Goal: Information Seeking & Learning: Learn about a topic

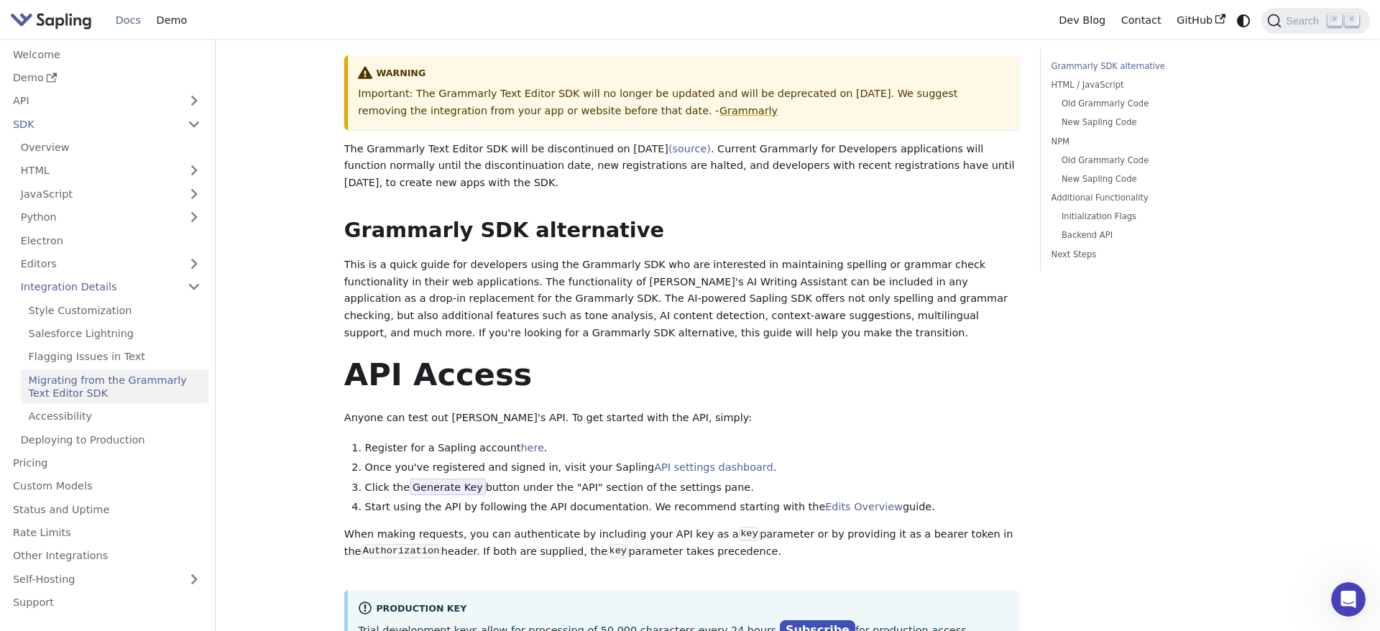
scroll to position [119, 0]
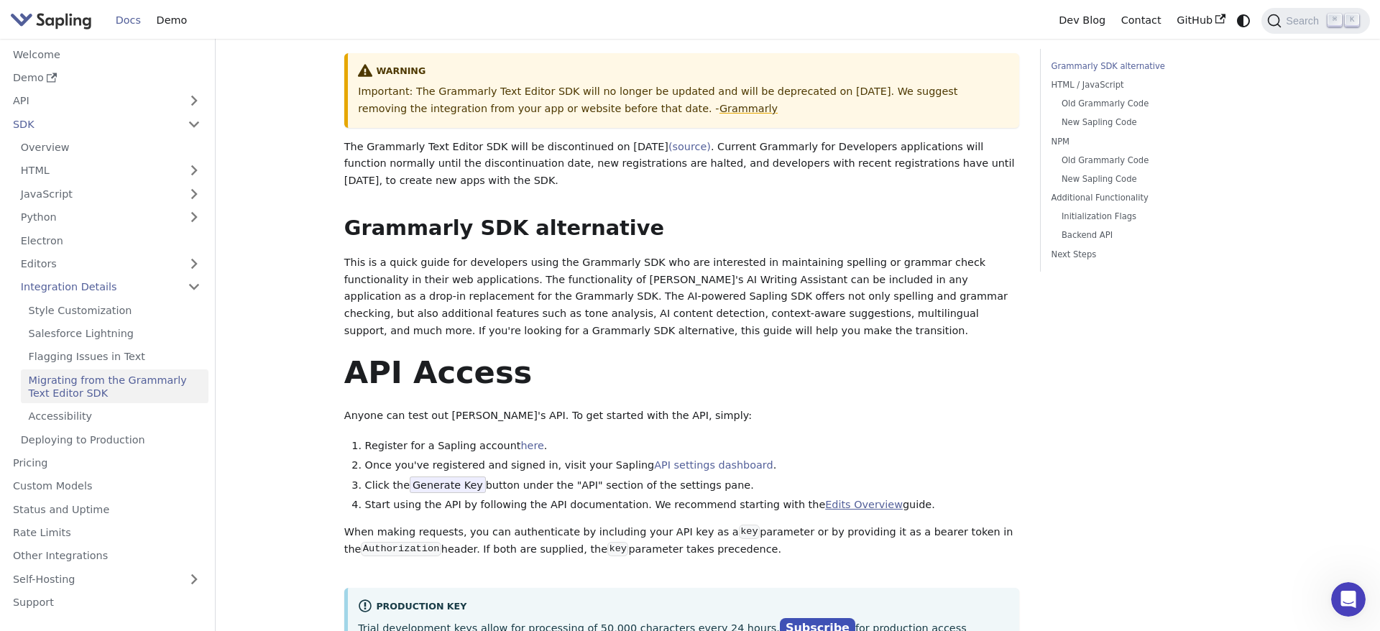
click at [825, 499] on link "Edits Overview" at bounding box center [864, 504] width 78 height 11
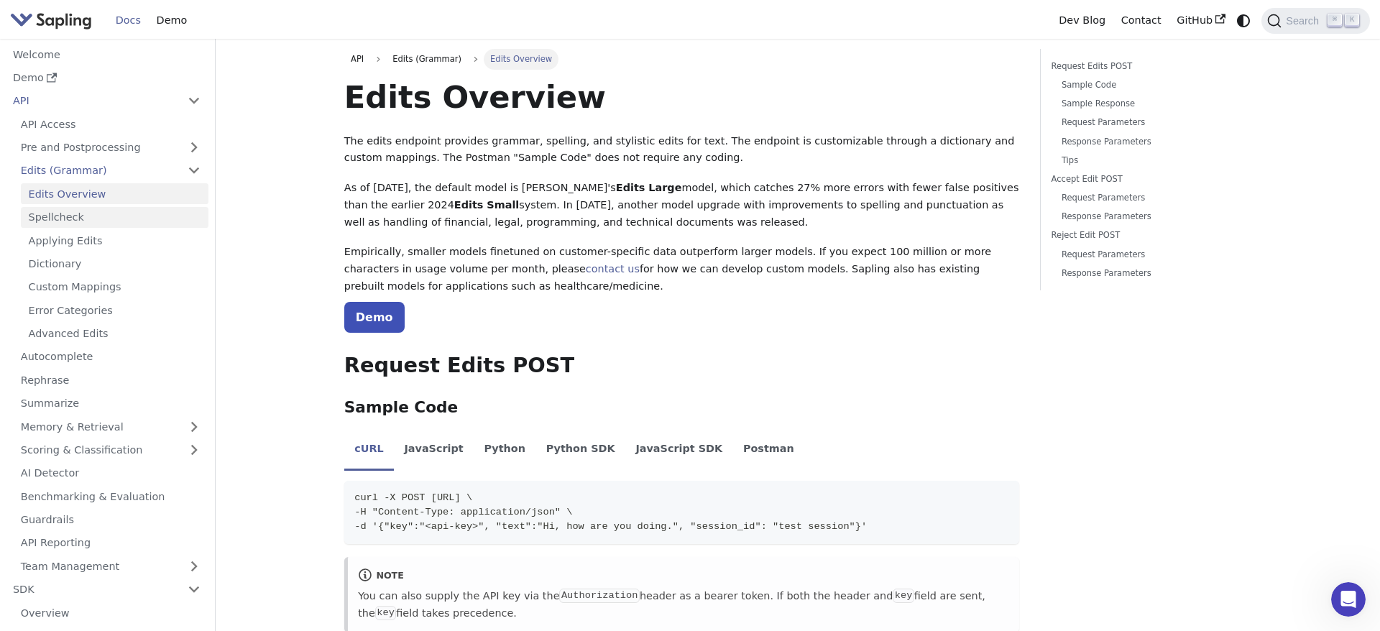
click at [80, 218] on link "Spellcheck" at bounding box center [115, 217] width 188 height 21
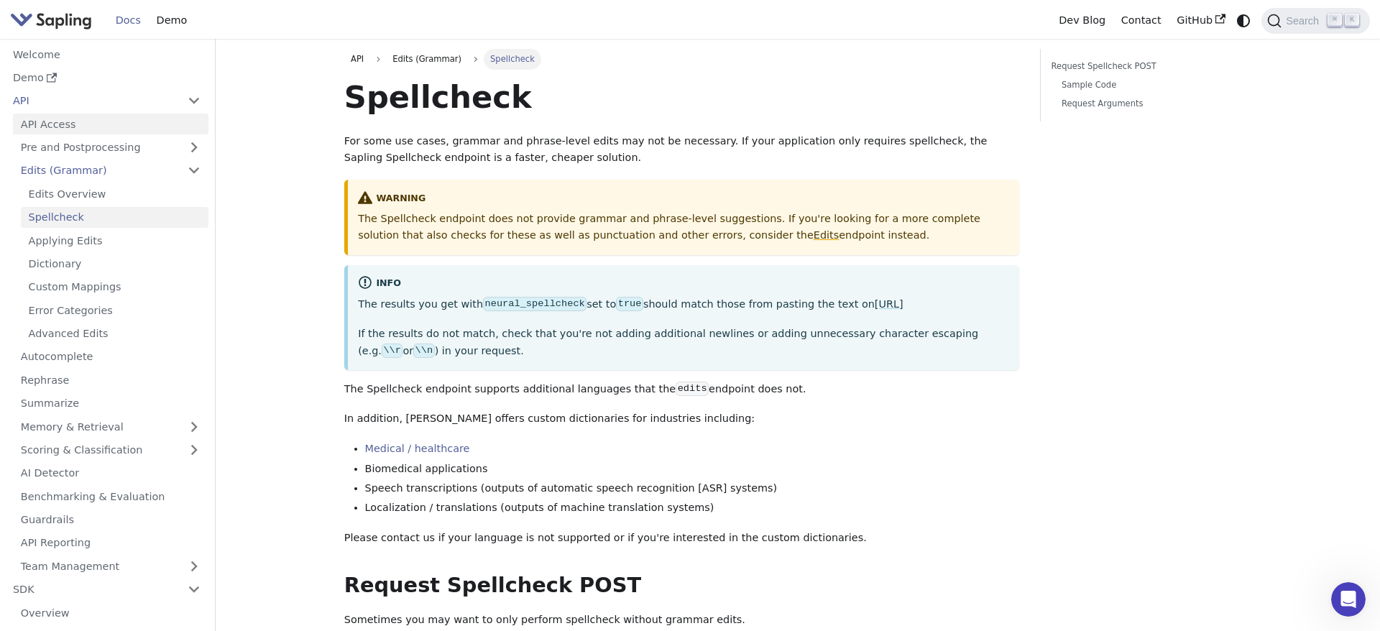
click at [94, 127] on link "API Access" at bounding box center [110, 124] width 195 height 21
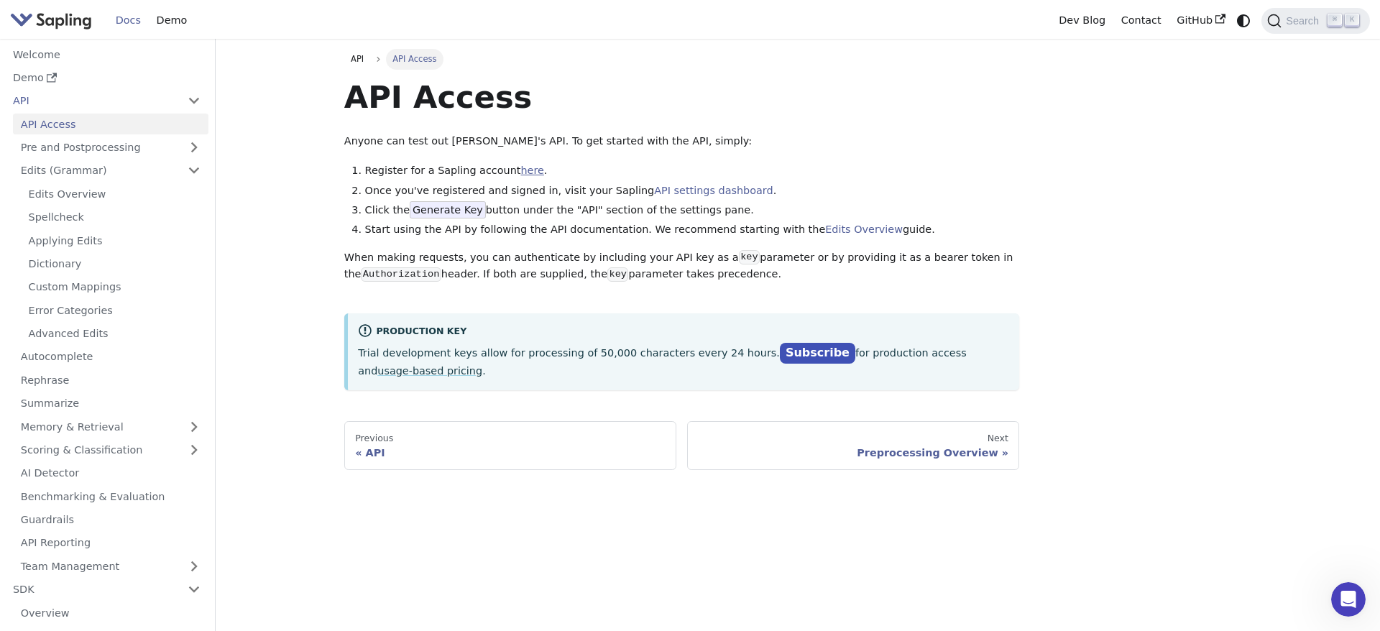
click at [520, 173] on link "here" at bounding box center [531, 170] width 23 height 11
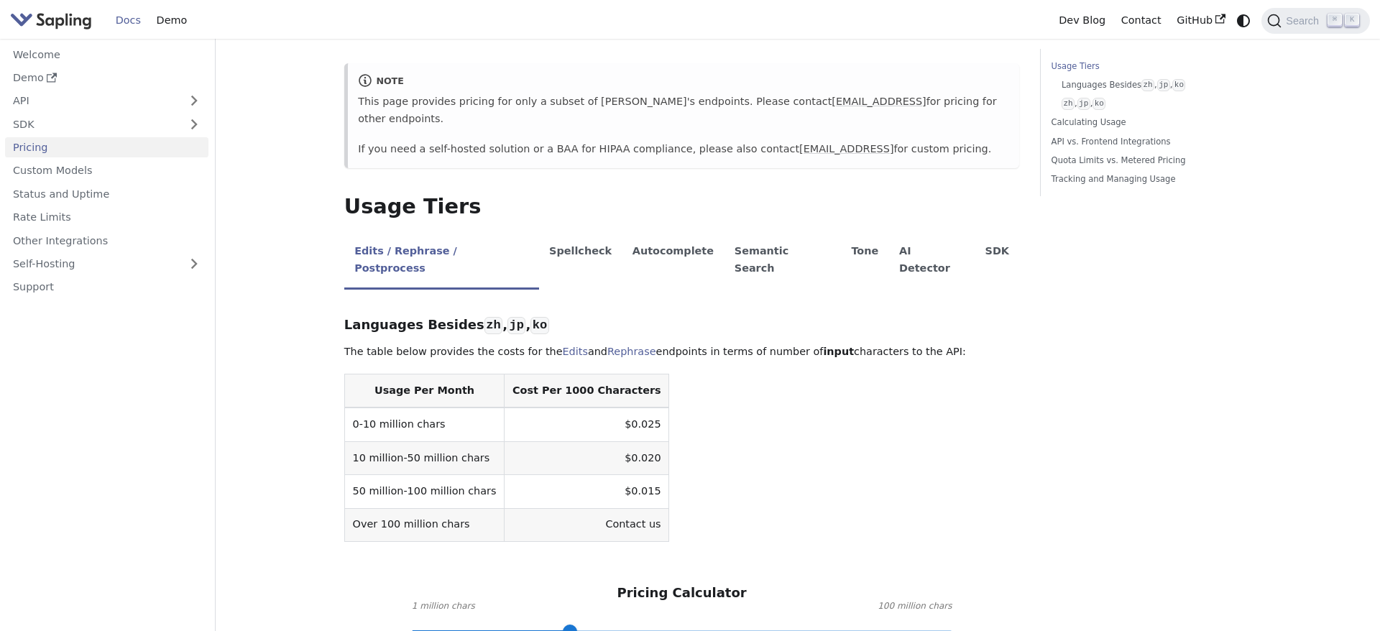
scroll to position [150, 0]
click at [553, 235] on li "Spellcheck" at bounding box center [580, 259] width 83 height 57
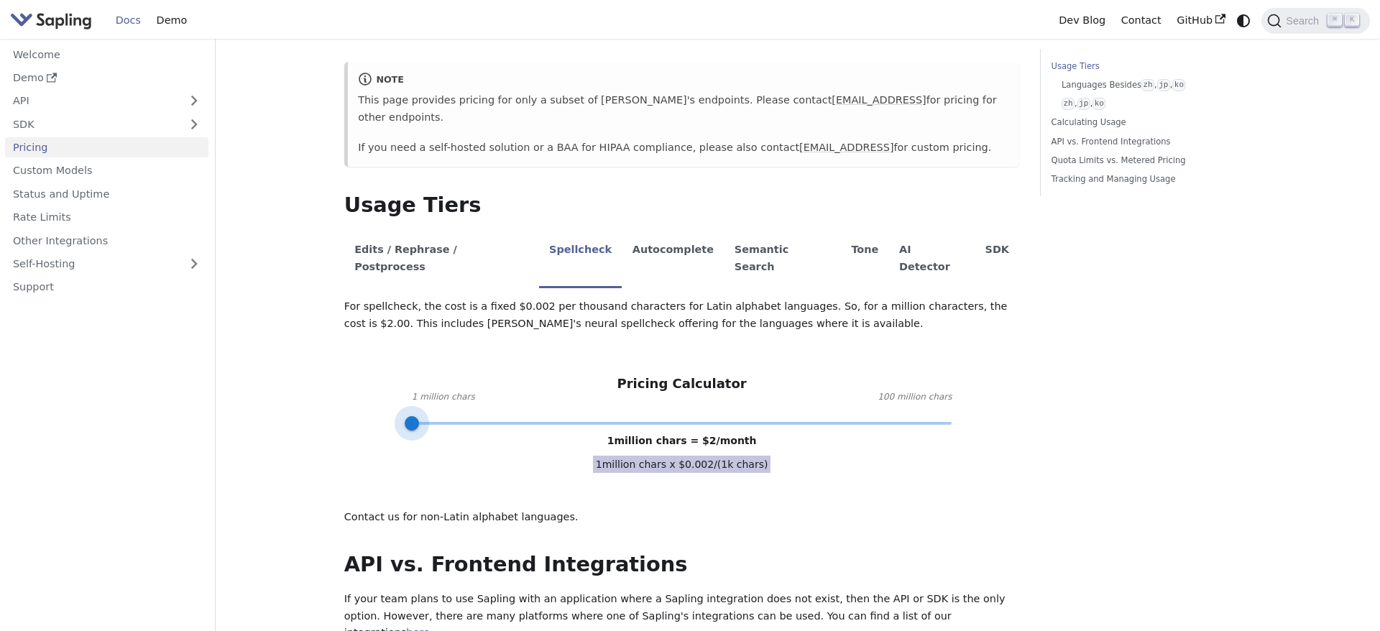
drag, startPoint x: 572, startPoint y: 387, endPoint x: 382, endPoint y: 389, distance: 190.5
click at [382, 389] on div "For spellcheck, the cost is a fixed $0.002 per thousand characters for Latin al…" at bounding box center [682, 411] width 676 height 227
drag, startPoint x: 411, startPoint y: 390, endPoint x: 395, endPoint y: 390, distance: 16.5
click at [395, 390] on div "For spellcheck, the cost is a fixed $0.002 per thousand characters for Latin al…" at bounding box center [682, 411] width 676 height 227
drag, startPoint x: 412, startPoint y: 390, endPoint x: 1059, endPoint y: 395, distance: 647.6
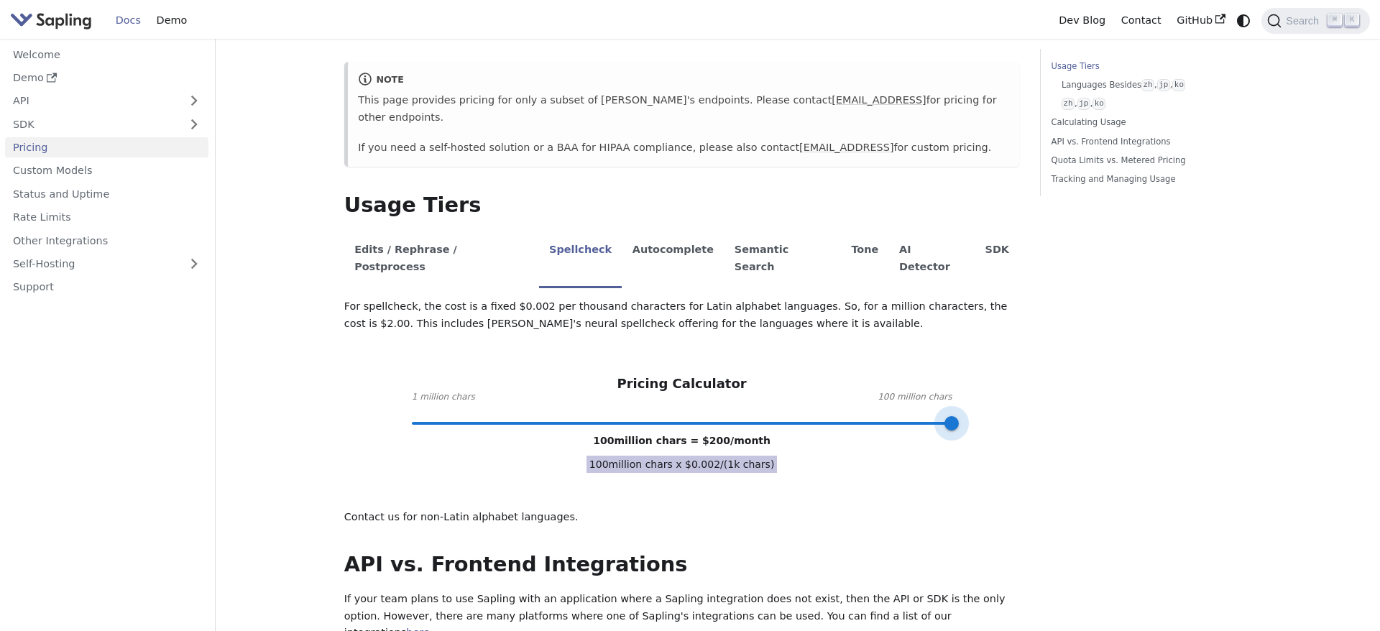
click at [1059, 395] on div "Pricing On this page API Pricing Subscribe to the API here (using the email for…" at bounding box center [797, 634] width 928 height 1471
type input "1"
drag, startPoint x: 955, startPoint y: 389, endPoint x: 234, endPoint y: 392, distance: 721.6
click at [235, 390] on main "Pricing On this page API Pricing Subscribe to the API here (using the email for…" at bounding box center [798, 640] width 1164 height 1502
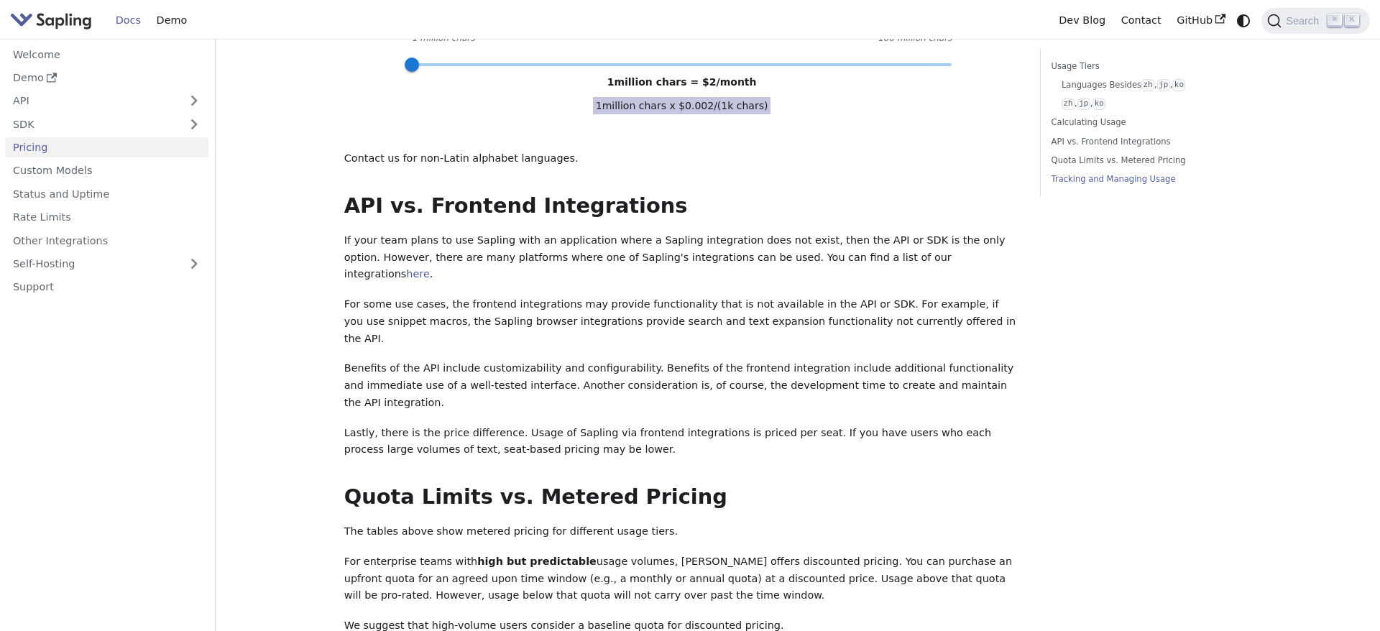
scroll to position [0, 0]
